Goal: Book appointment/travel/reservation

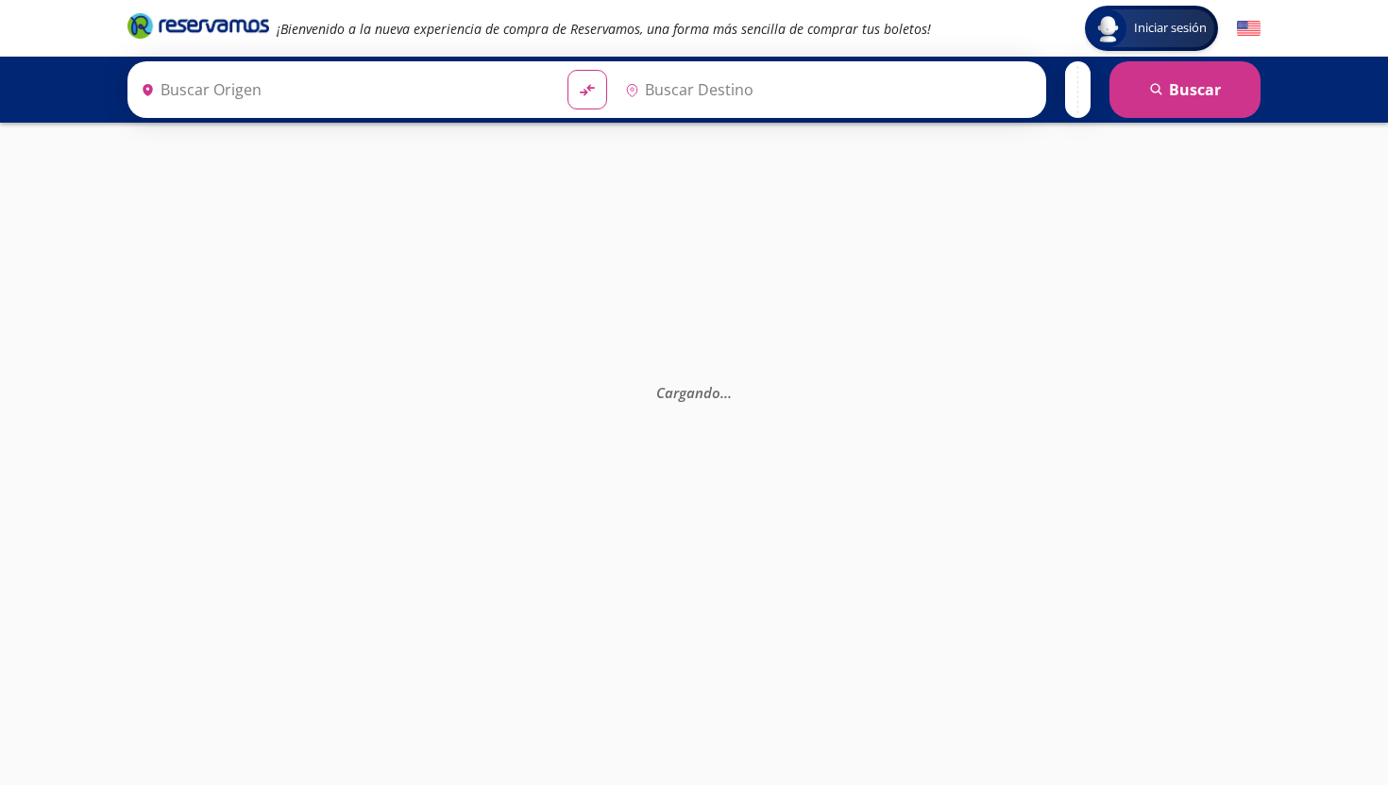
type input "[PERSON_NAME] de Querétaro, [GEOGRAPHIC_DATA]"
type input "[GEOGRAPHIC_DATA], [GEOGRAPHIC_DATA]"
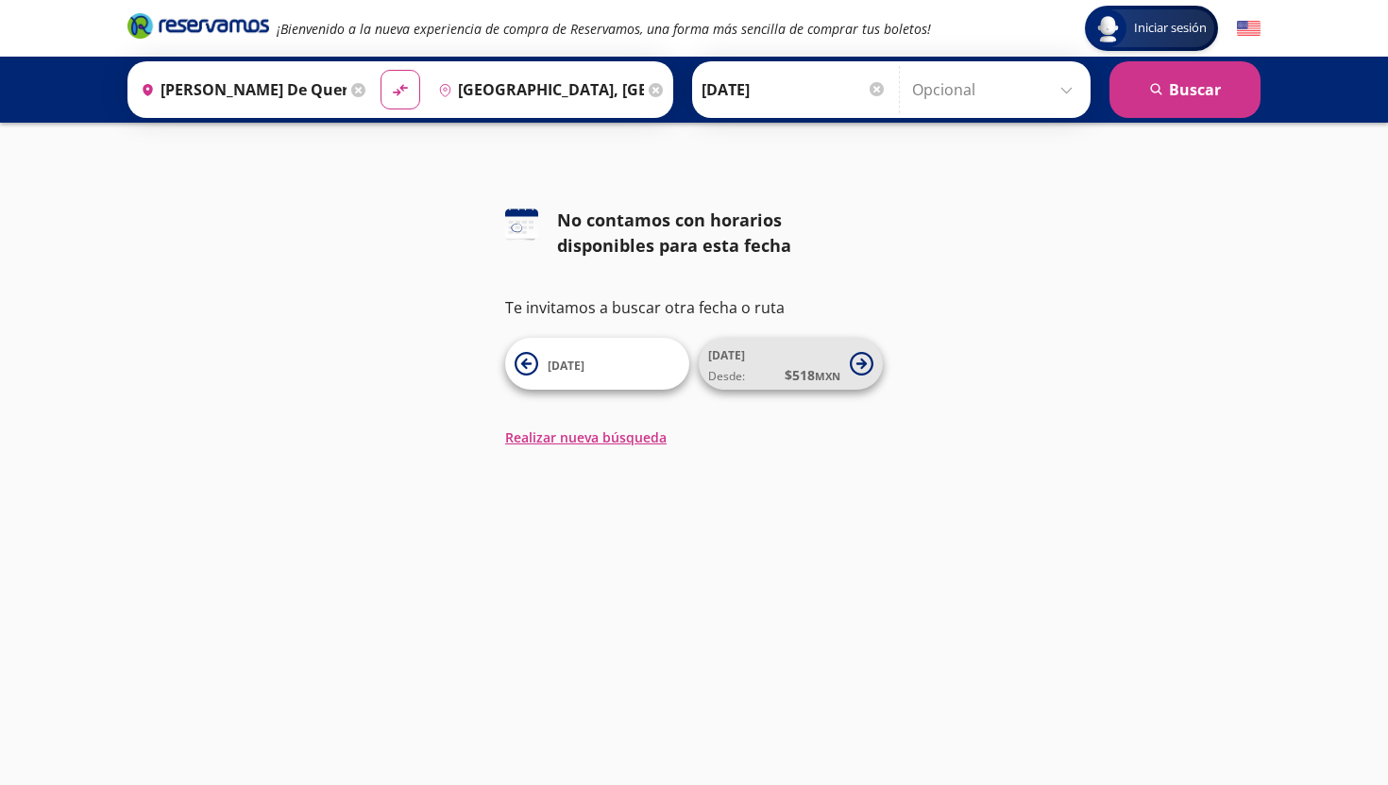
click at [724, 354] on span "[DATE]" at bounding box center [726, 355] width 37 height 16
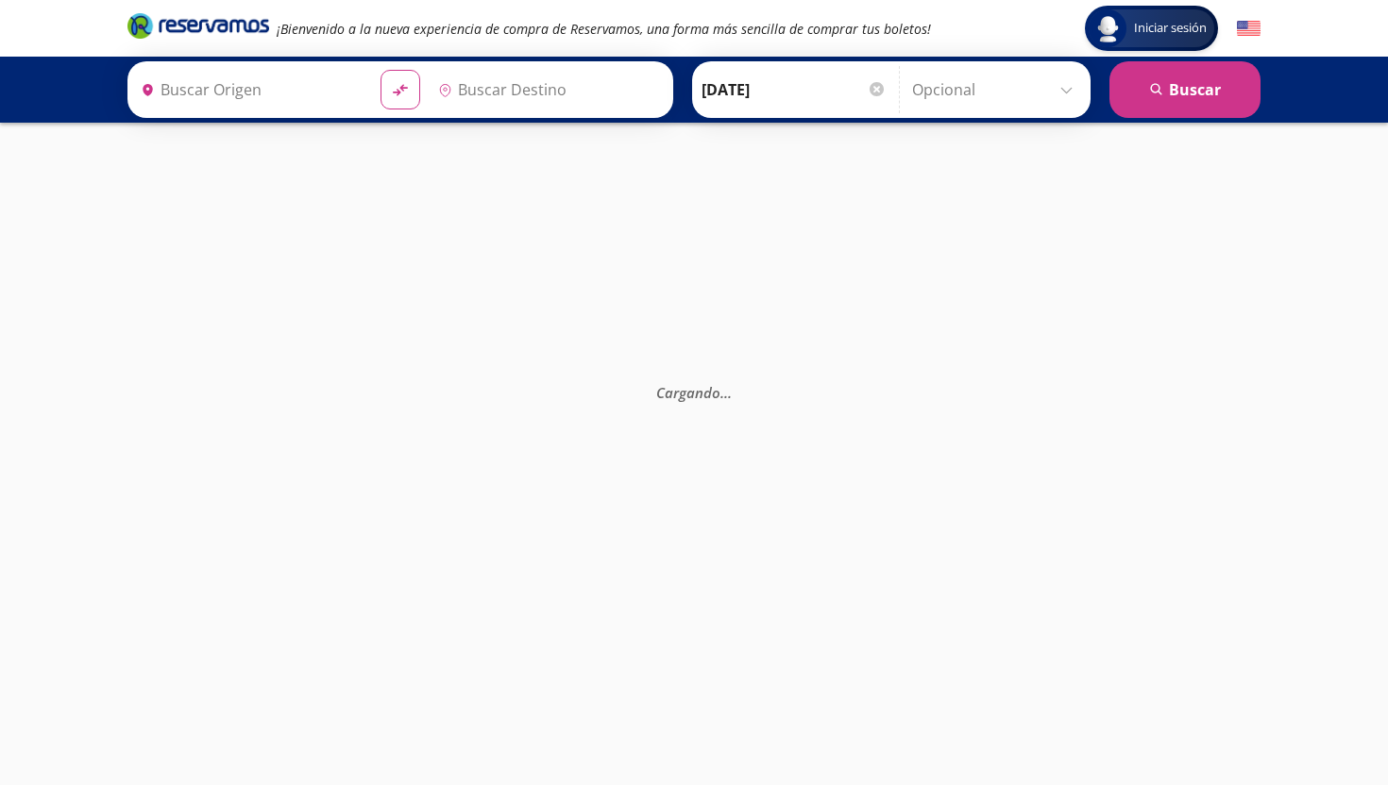
type input "[GEOGRAPHIC_DATA], [GEOGRAPHIC_DATA]"
type input "[PERSON_NAME] de Querétaro, [GEOGRAPHIC_DATA]"
type input "[GEOGRAPHIC_DATA], [GEOGRAPHIC_DATA]"
